Goal: Navigation & Orientation: Find specific page/section

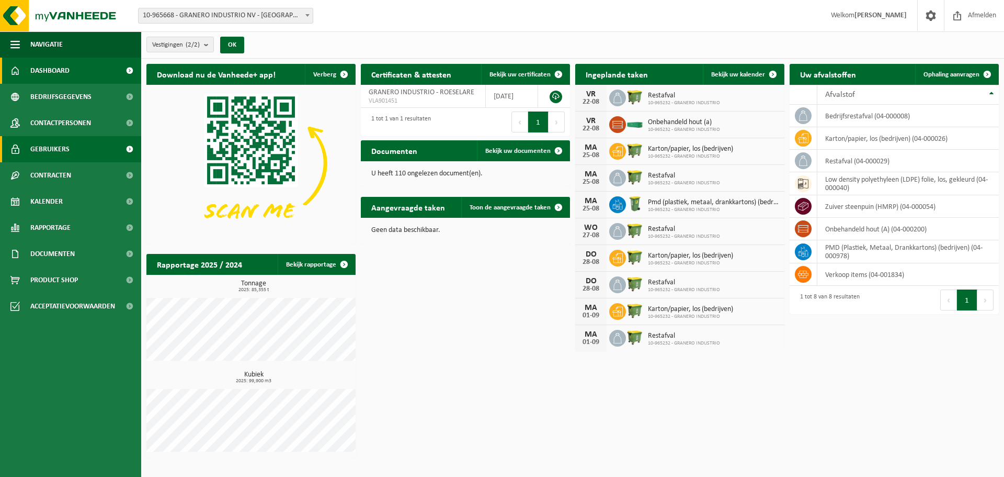
click at [55, 147] on span "Gebruikers" at bounding box center [49, 149] width 39 height 26
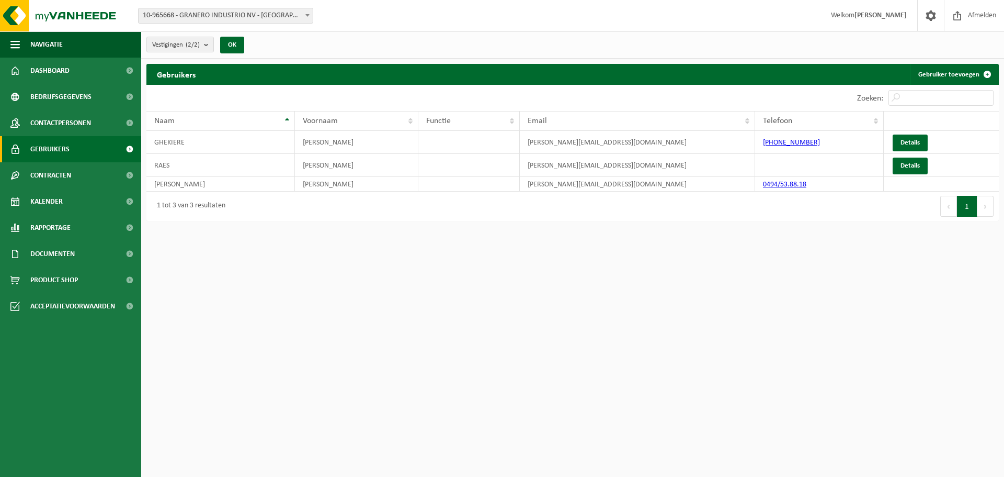
click at [341, 258] on html "Vestiging: 10-965668 - GRANERO INDUSTRIO NV - ROESELARE 10-965232 - GRANERO IND…" at bounding box center [502, 238] width 1004 height 477
click at [17, 44] on span "button" at bounding box center [14, 44] width 9 height 26
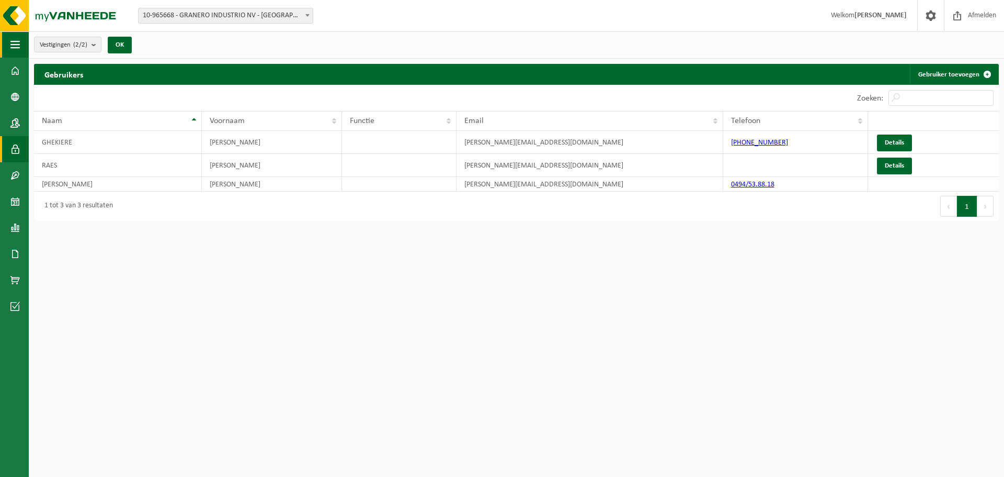
click at [17, 46] on span "button" at bounding box center [14, 44] width 9 height 26
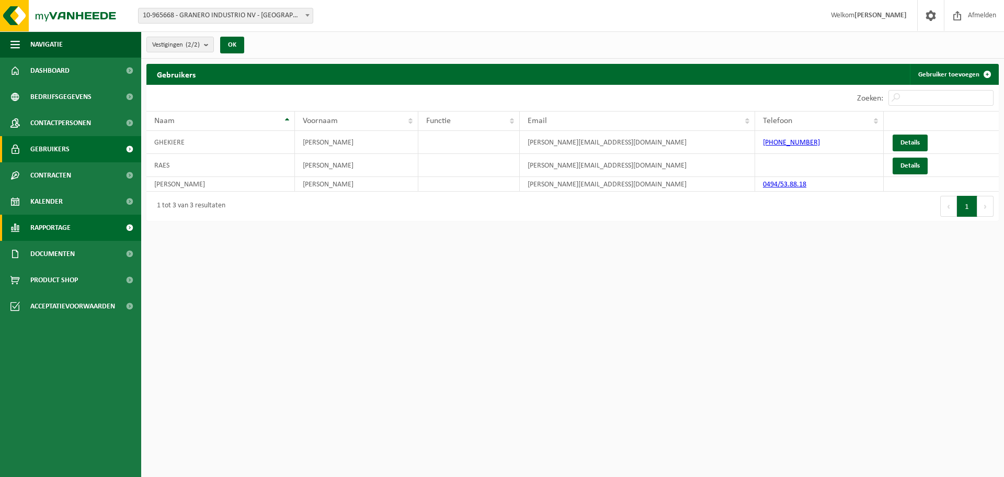
click at [62, 230] on span "Rapportage" at bounding box center [50, 227] width 40 height 26
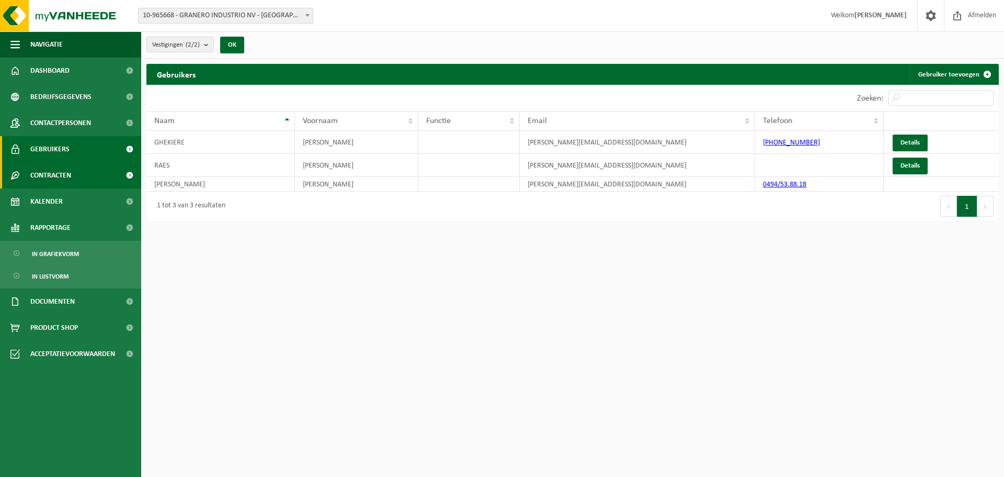
click at [63, 172] on span "Contracten" at bounding box center [50, 175] width 41 height 26
